Goal: Information Seeking & Learning: Compare options

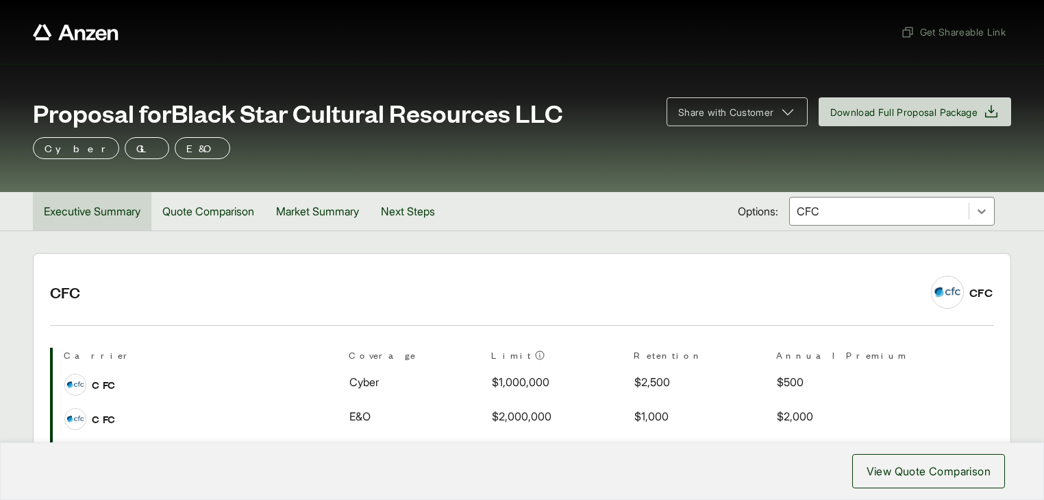
click at [93, 223] on button "Executive Summary" at bounding box center [92, 211] width 119 height 38
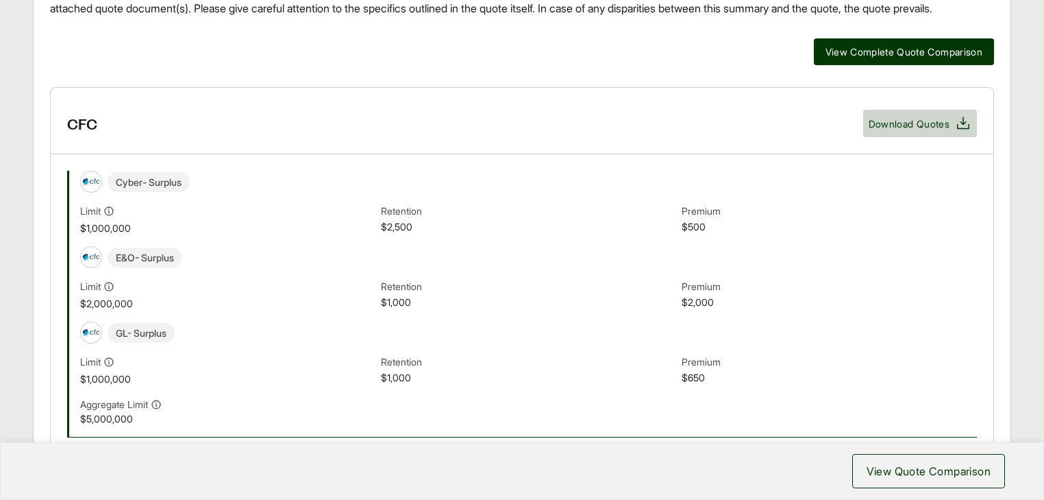
scroll to position [384, 0]
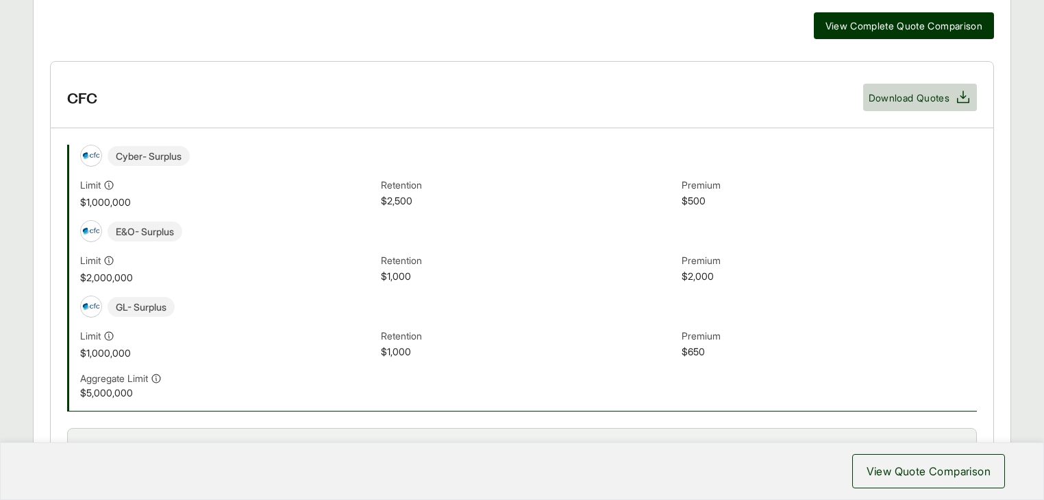
click at [487, 39] on div "View Complete Quote Comparison" at bounding box center [522, 25] width 944 height 27
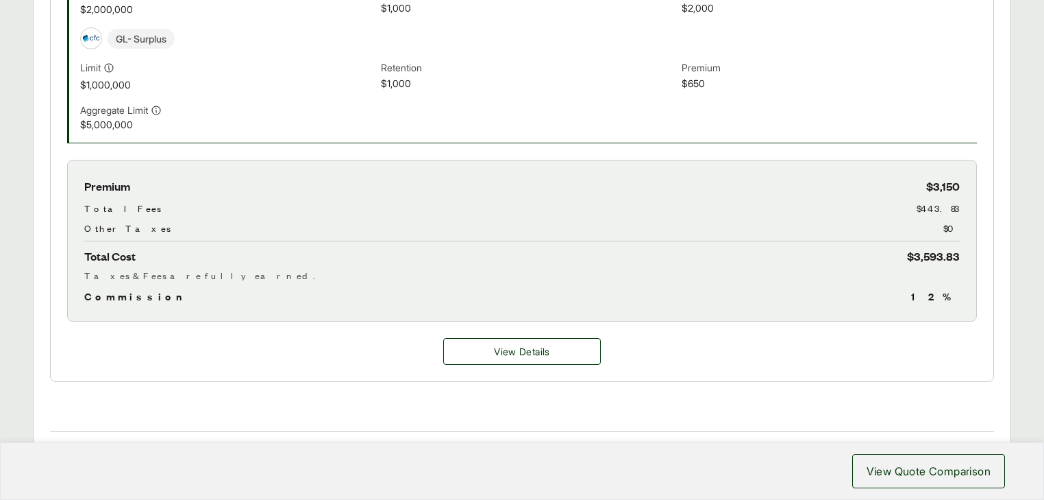
scroll to position [658, 0]
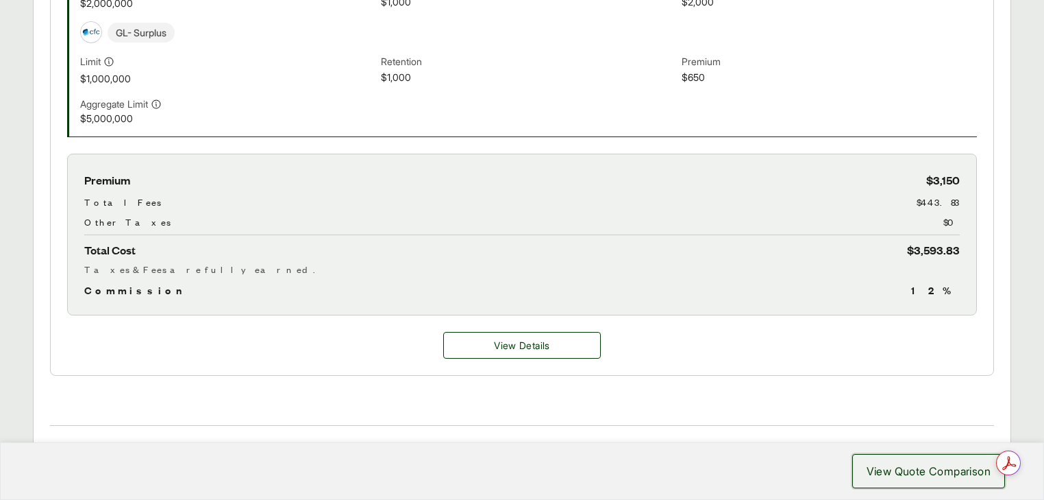
click at [899, 472] on span "View Quote Comparison" at bounding box center [929, 471] width 124 height 16
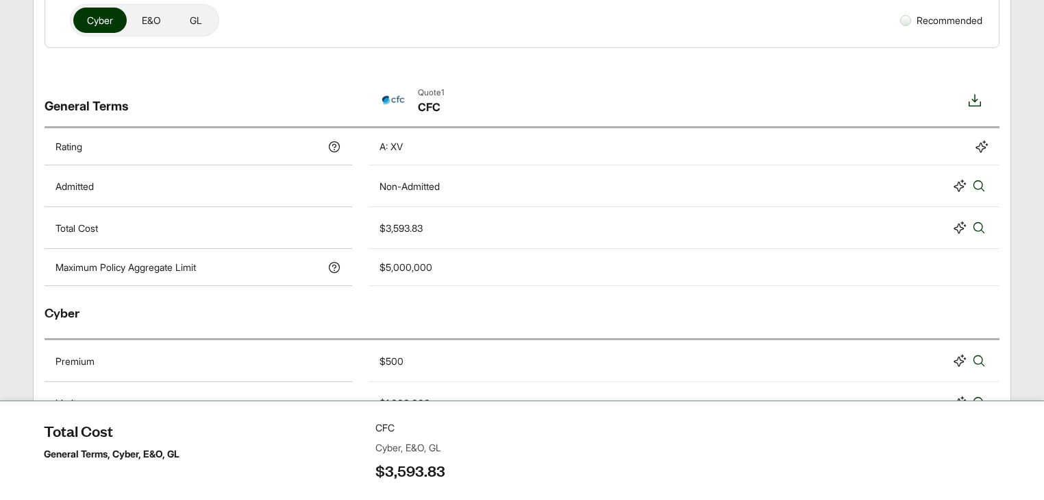
scroll to position [303, 0]
